Goal: Find specific page/section

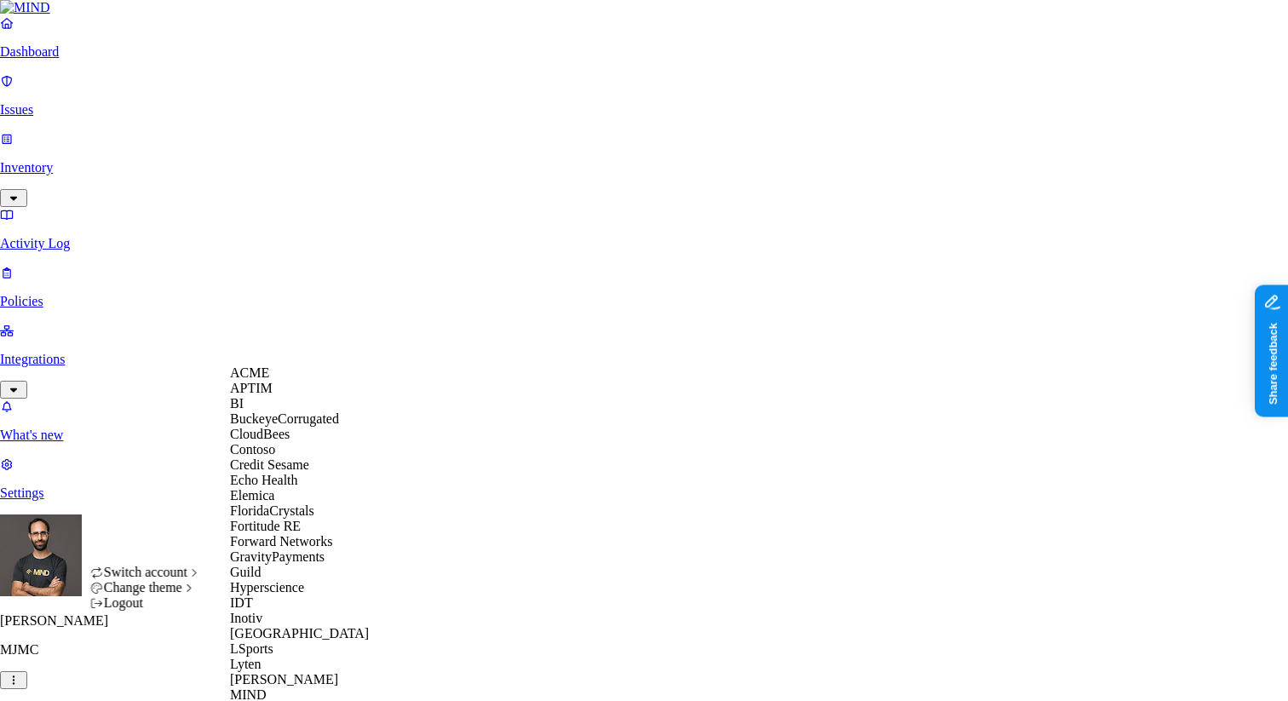
scroll to position [943, 0]
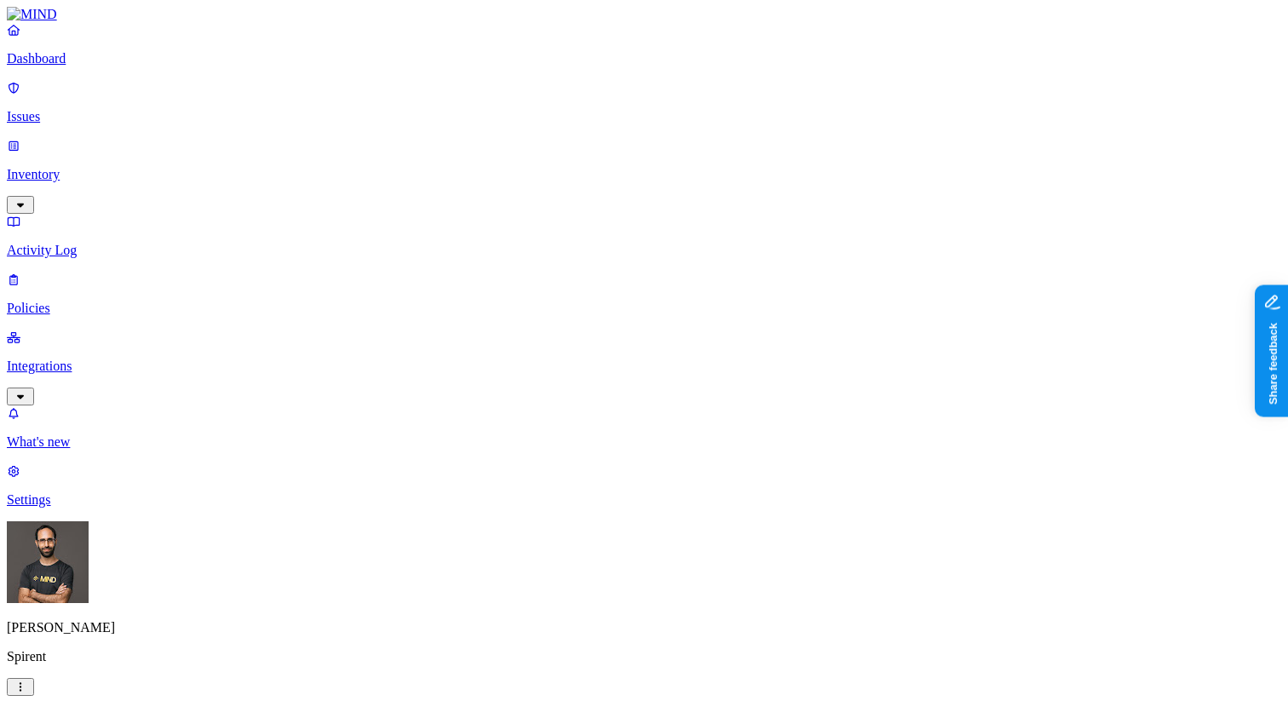
click at [107, 359] on p "Integrations" at bounding box center [644, 366] width 1275 height 15
